Goal: Task Accomplishment & Management: Manage account settings

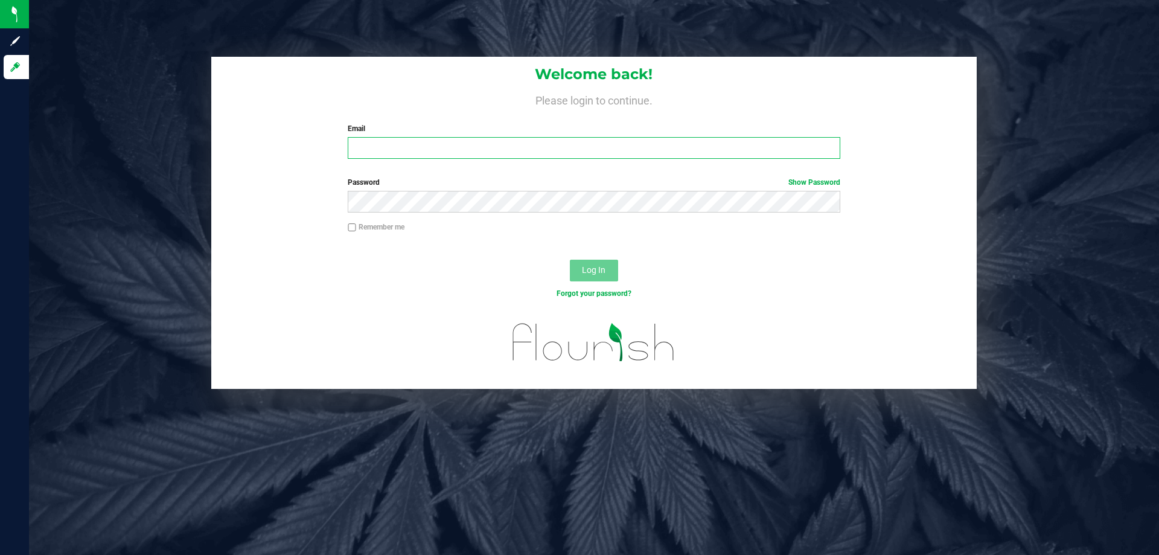
click at [395, 148] on input "Email" at bounding box center [594, 148] width 492 height 22
type input "[EMAIL_ADDRESS][DOMAIN_NAME]"
click at [570, 260] on button "Log In" at bounding box center [594, 271] width 48 height 22
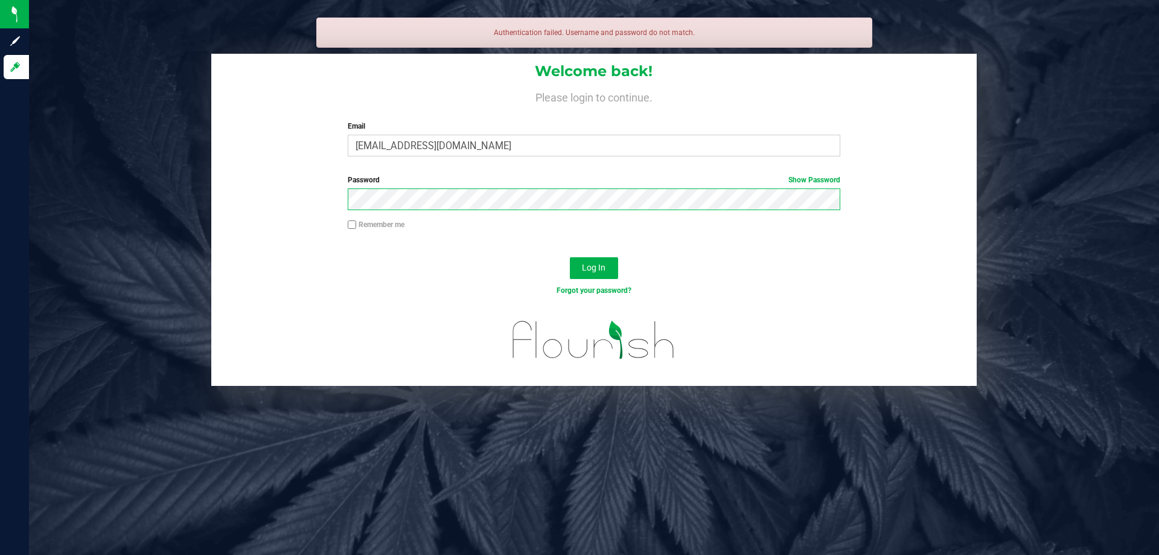
click at [570, 257] on button "Log In" at bounding box center [594, 268] width 48 height 22
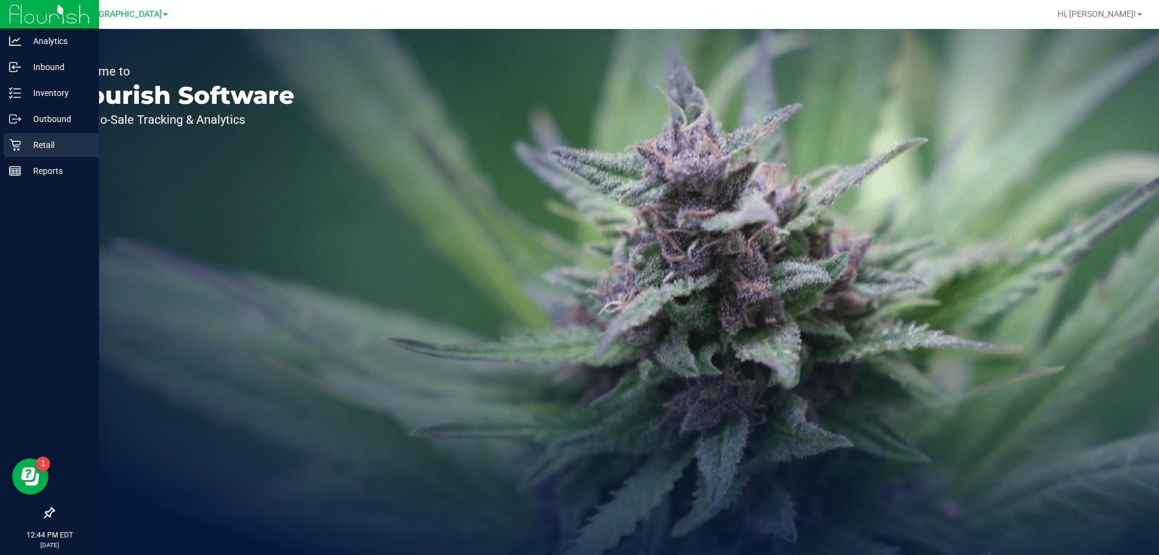
click at [76, 146] on p "Retail" at bounding box center [57, 145] width 72 height 14
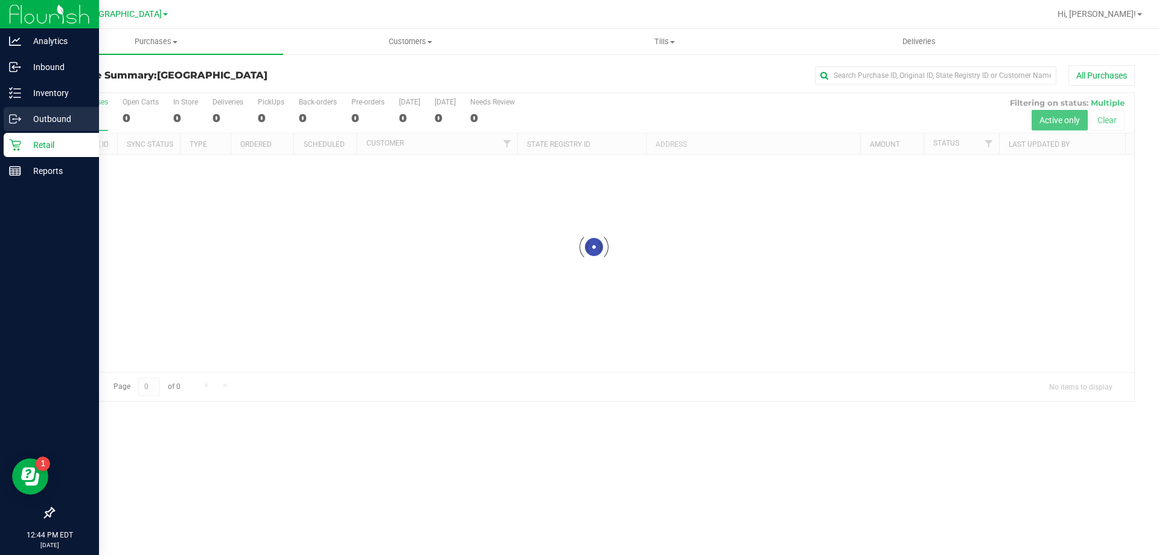
click at [49, 114] on p "Outbound" at bounding box center [57, 119] width 72 height 14
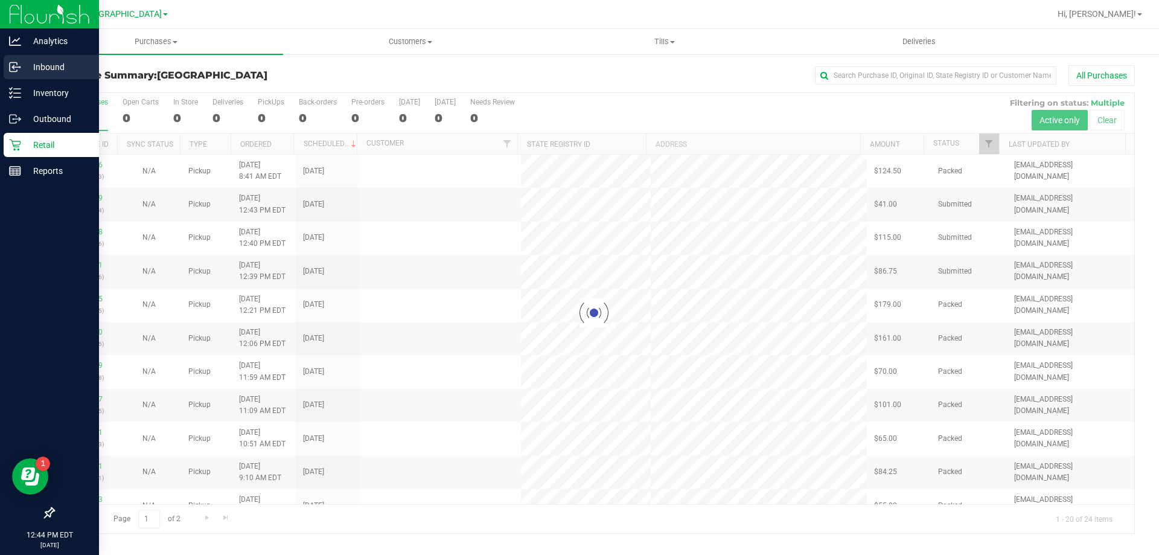
click at [63, 77] on div "Inbound" at bounding box center [51, 67] width 95 height 24
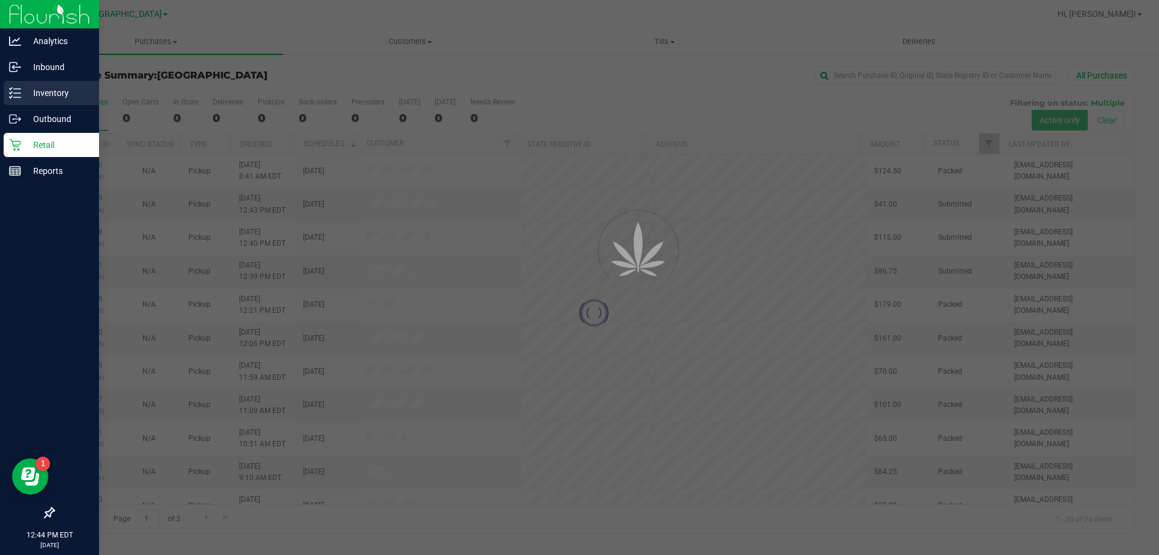
click at [62, 89] on p "Inventory" at bounding box center [57, 93] width 72 height 14
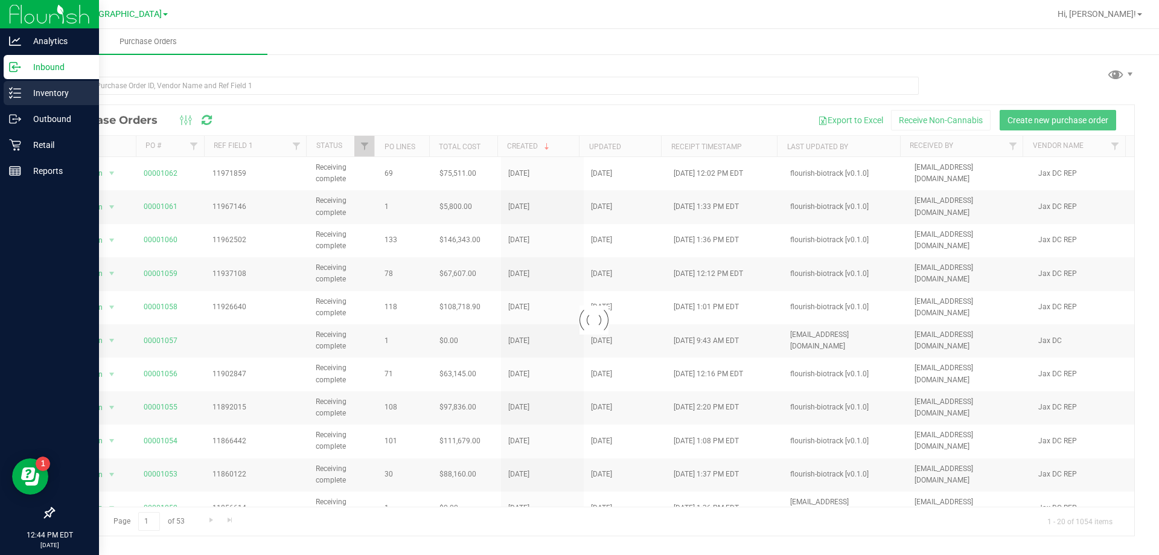
click at [11, 94] on icon at bounding box center [11, 93] width 2 height 2
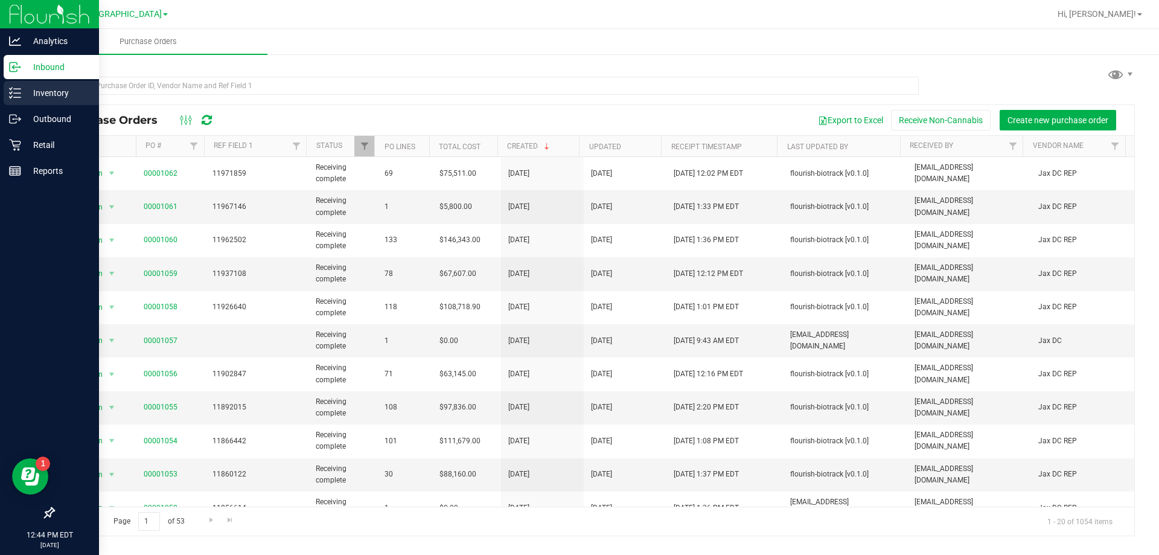
click at [0, 92] on link "Inventory" at bounding box center [49, 94] width 99 height 26
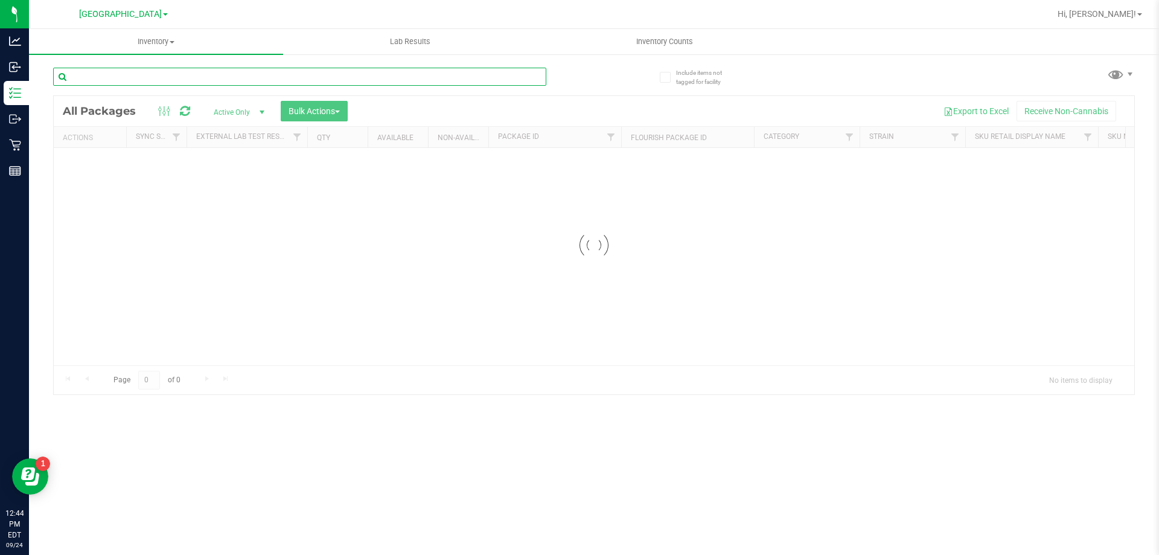
click at [223, 84] on input "text" at bounding box center [299, 77] width 493 height 18
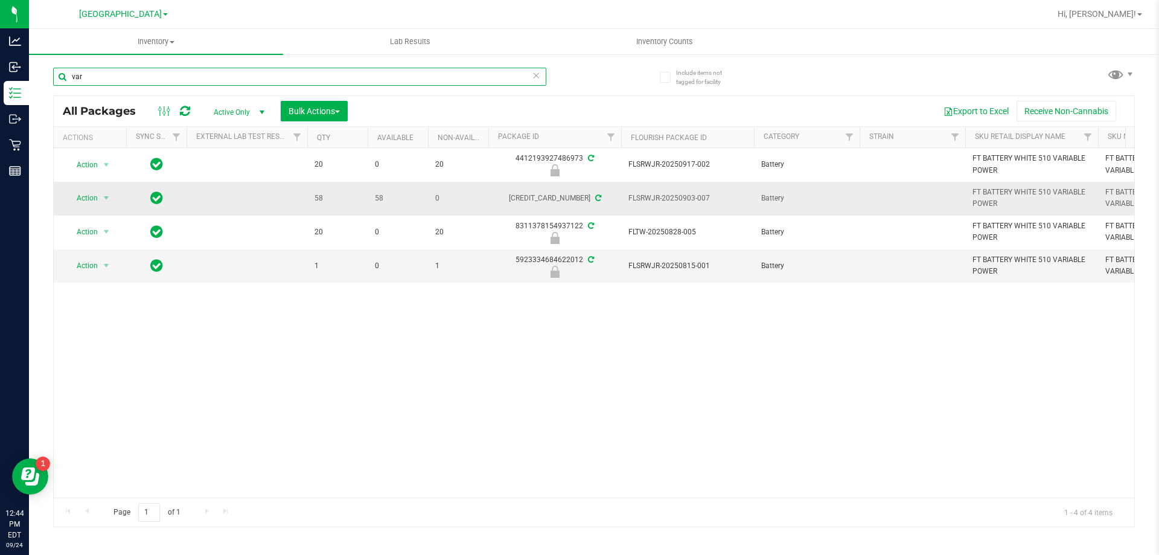
type input "var"
click at [89, 198] on span "Action" at bounding box center [82, 198] width 33 height 17
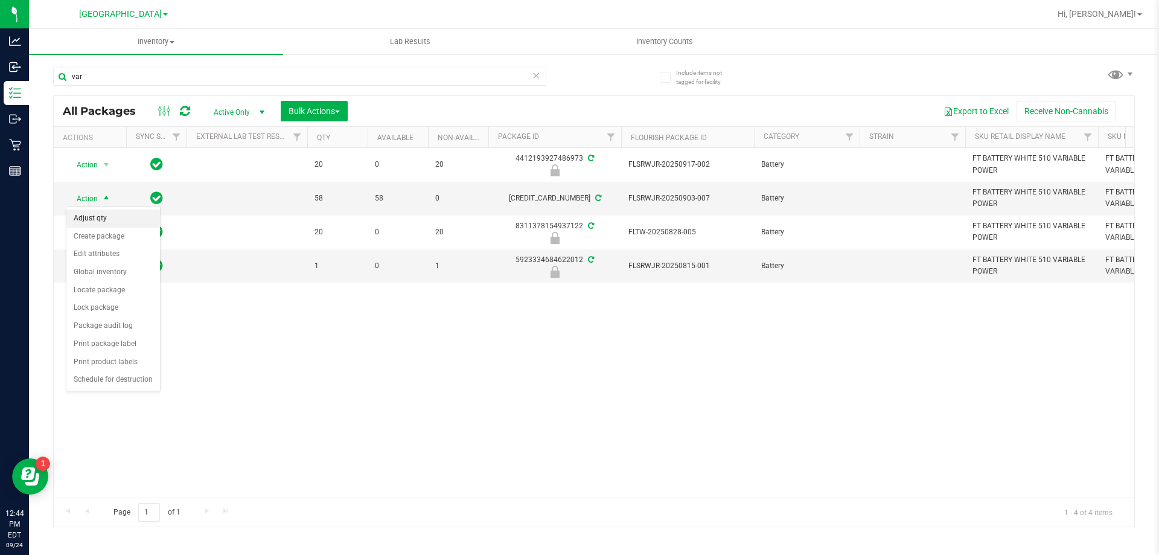
click at [94, 214] on li "Adjust qty" at bounding box center [113, 218] width 94 height 18
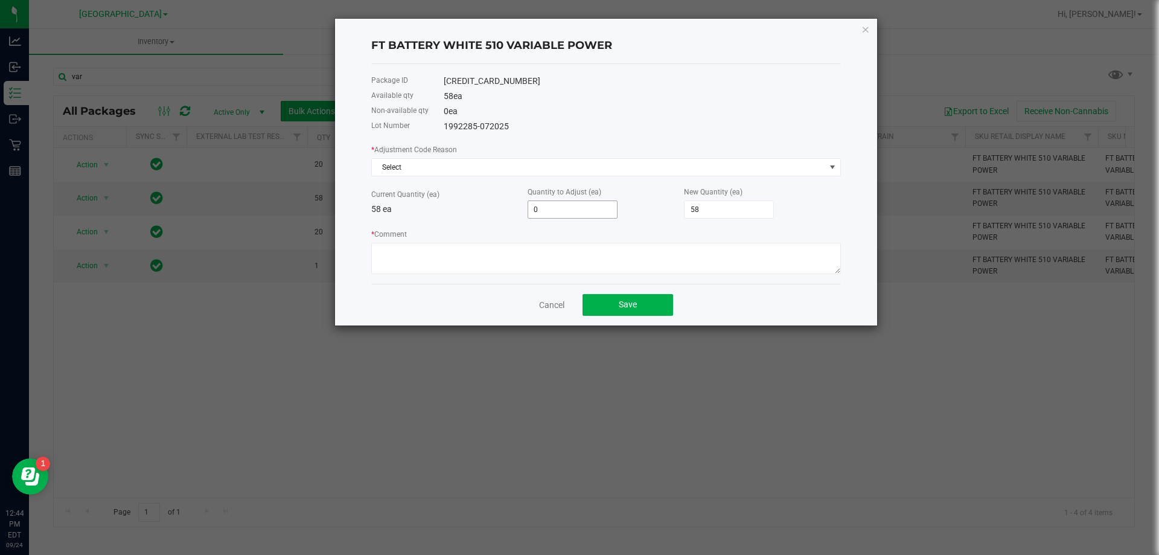
click at [537, 205] on input "0" at bounding box center [572, 209] width 89 height 17
type input "1"
type input "59"
type input "1"
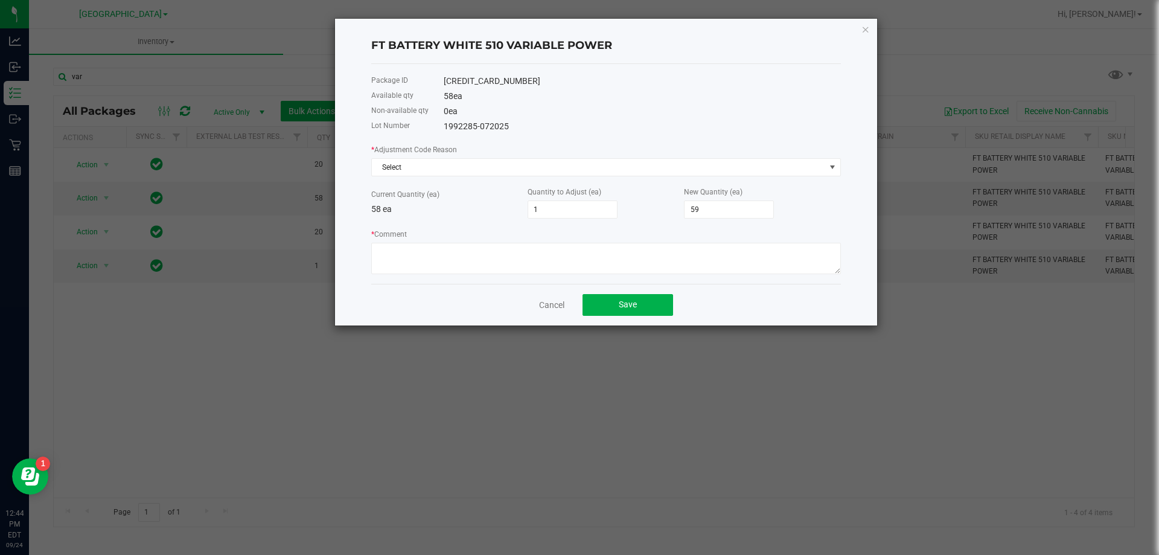
click at [414, 181] on div "* Adjustment Code Reason Select Current Quantity (ea) 58 ea Quantity to Adjust …" at bounding box center [606, 208] width 470 height 131
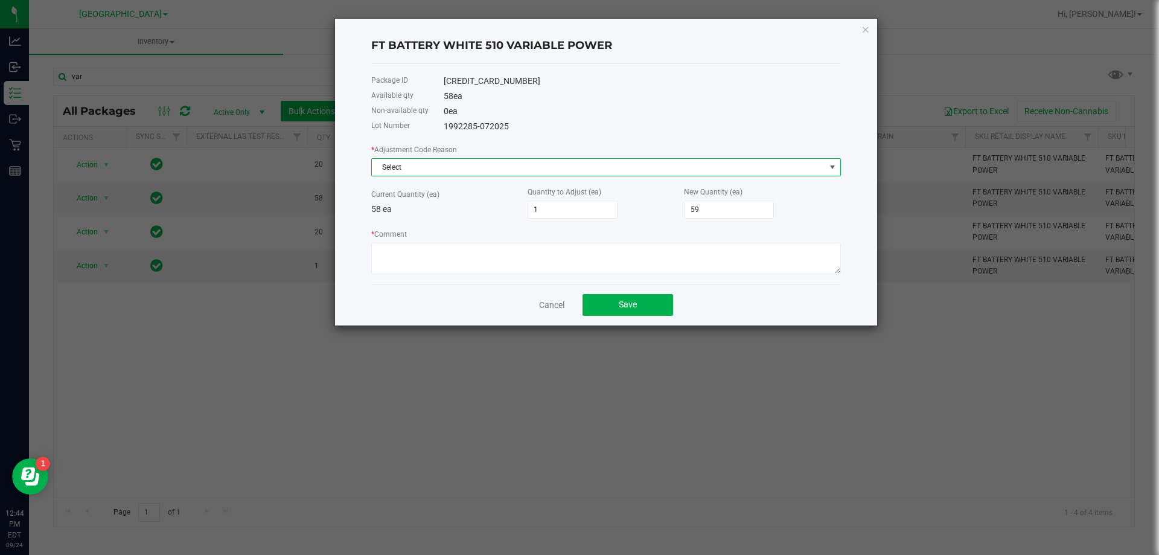
click at [416, 170] on span "Select" at bounding box center [598, 167] width 453 height 17
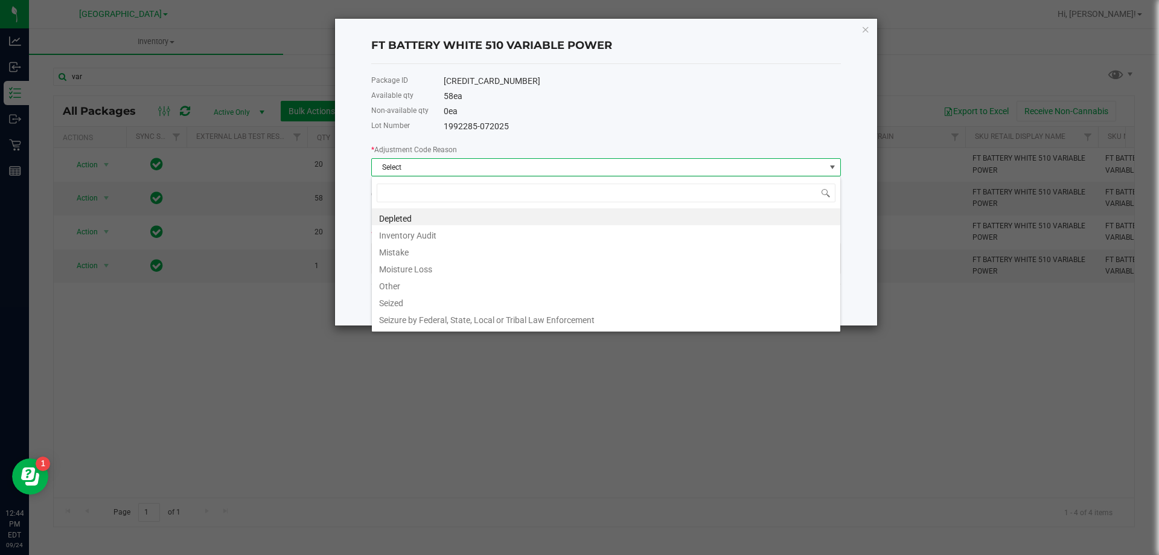
scroll to position [18, 470]
click at [429, 249] on li "Mistake" at bounding box center [606, 250] width 468 height 17
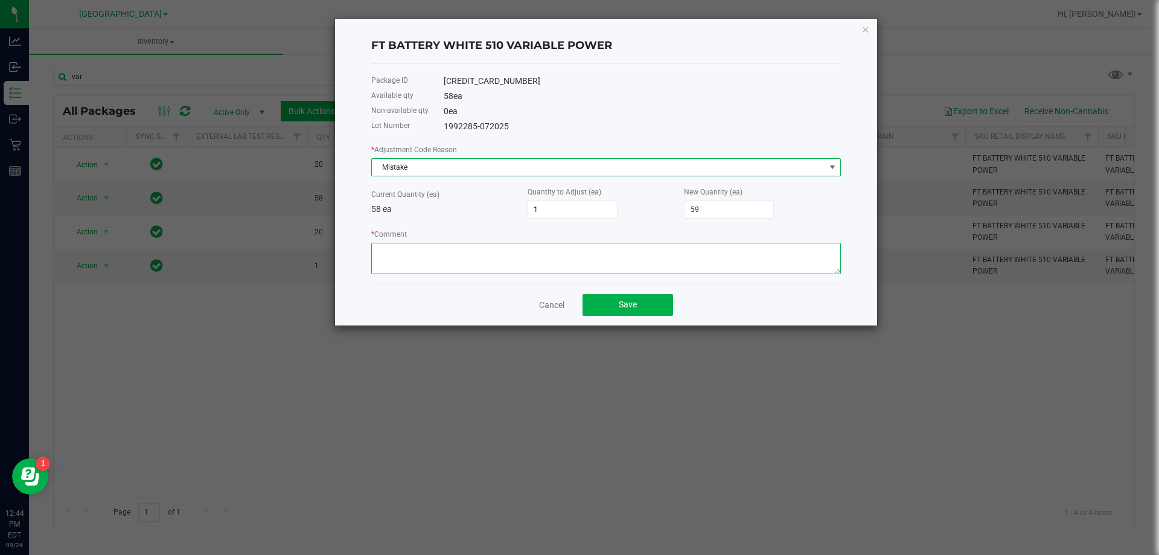
click at [438, 243] on textarea "* Comment" at bounding box center [606, 258] width 470 height 31
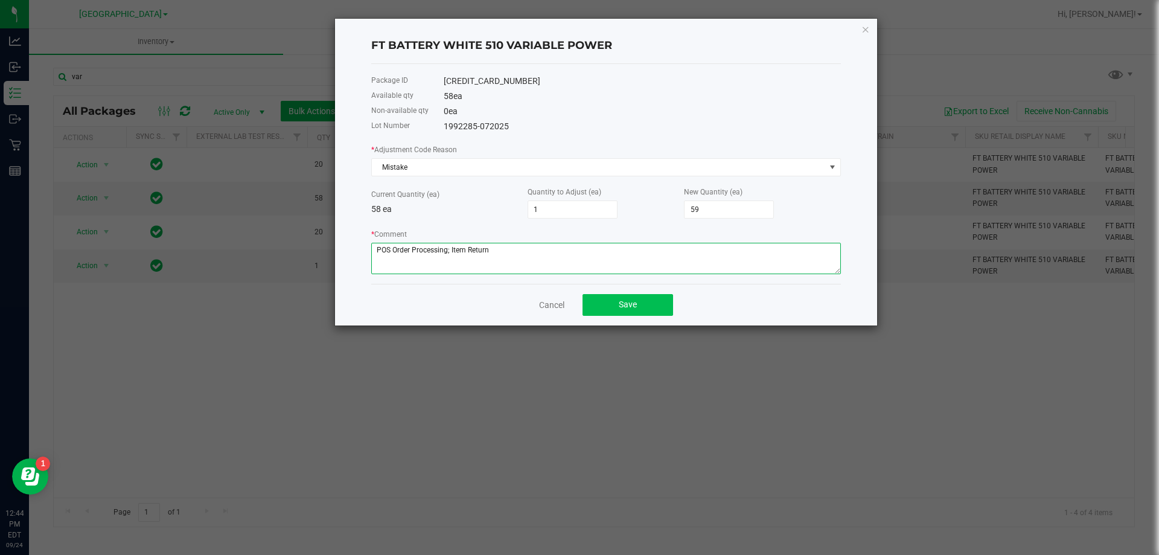
type textarea "POS Order Processing; Item Return"
click at [617, 297] on button "Save" at bounding box center [627, 305] width 91 height 22
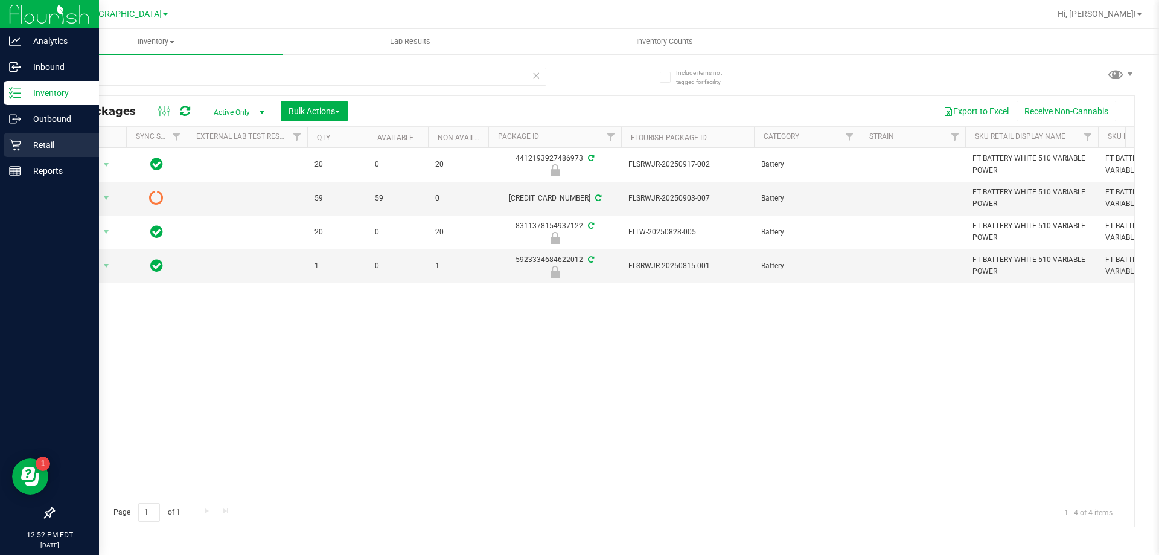
click at [27, 140] on p "Retail" at bounding box center [57, 145] width 72 height 14
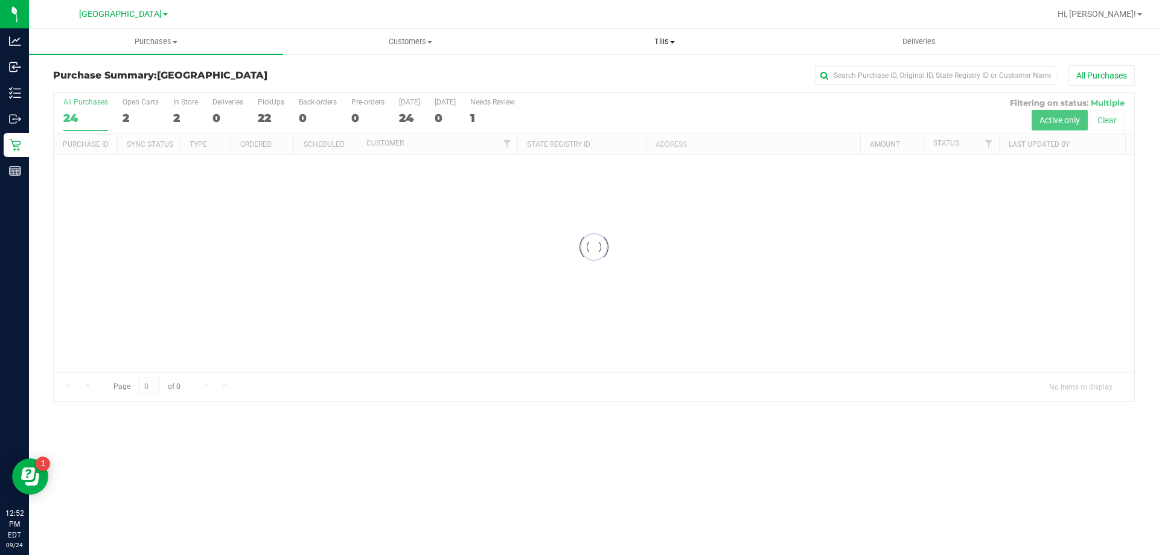
click at [678, 46] on span "Tills" at bounding box center [664, 41] width 253 height 11
click at [630, 72] on li "Manage tills" at bounding box center [664, 73] width 254 height 14
